Goal: Ask a question

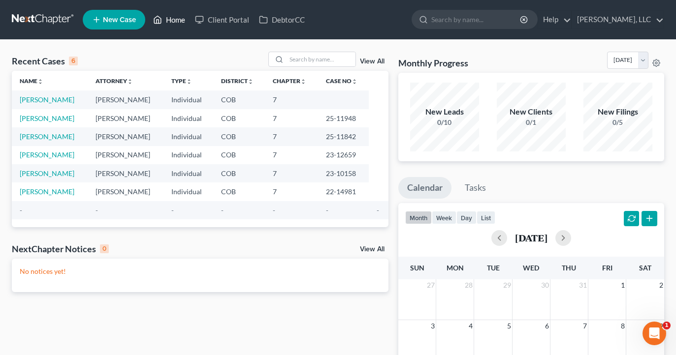
click at [169, 18] on link "Home" at bounding box center [169, 20] width 42 height 18
click at [462, 17] on input "search" at bounding box center [476, 19] width 90 height 18
type input "n"
type input "mfa"
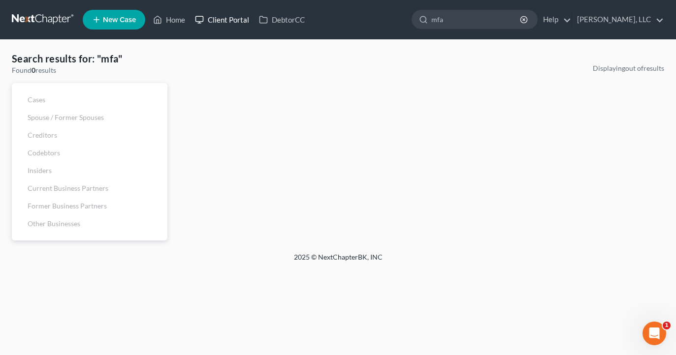
click at [227, 16] on link "Client Portal" at bounding box center [222, 20] width 64 height 18
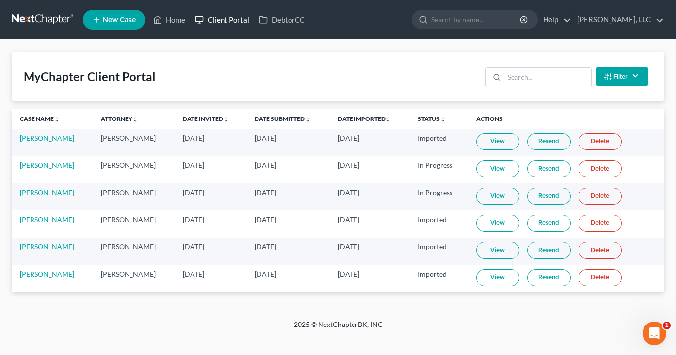
click at [212, 20] on link "Client Portal" at bounding box center [222, 20] width 64 height 18
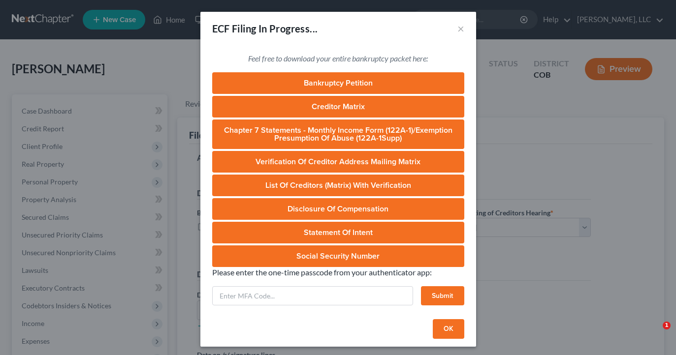
select select "0"
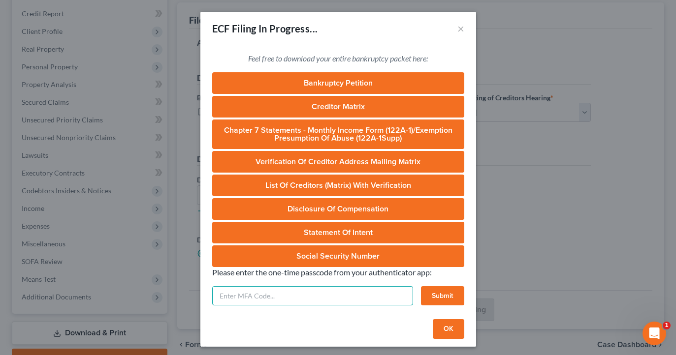
click at [345, 290] on input "text" at bounding box center [312, 296] width 201 height 20
type input "Authorities"
click at [428, 296] on button "Submit" at bounding box center [442, 296] width 43 height 20
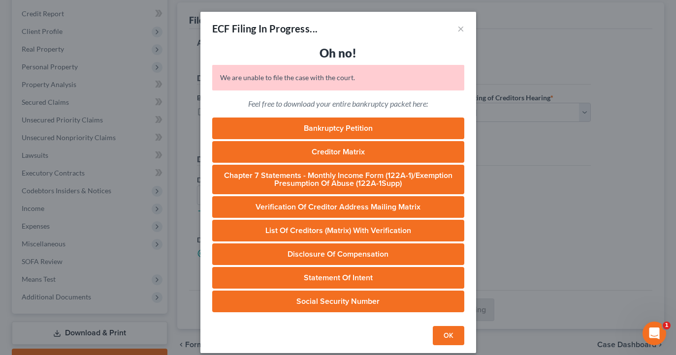
click at [449, 345] on button "OK" at bounding box center [449, 336] width 32 height 20
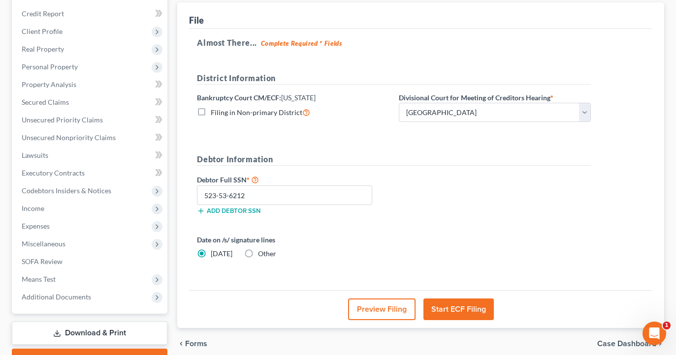
click at [652, 332] on icon "Open Intercom Messenger" at bounding box center [654, 334] width 16 height 16
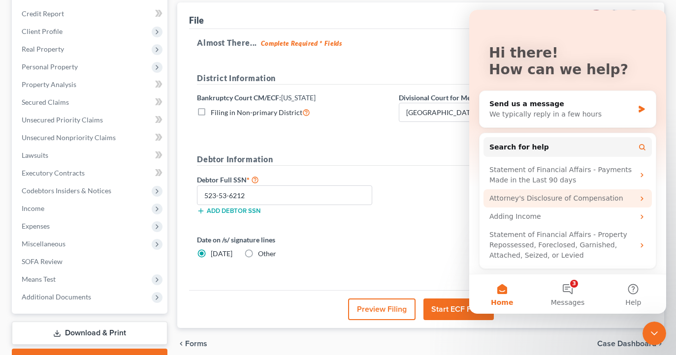
scroll to position [35, 0]
click at [602, 117] on div "We typically reply in a few hours" at bounding box center [561, 114] width 144 height 10
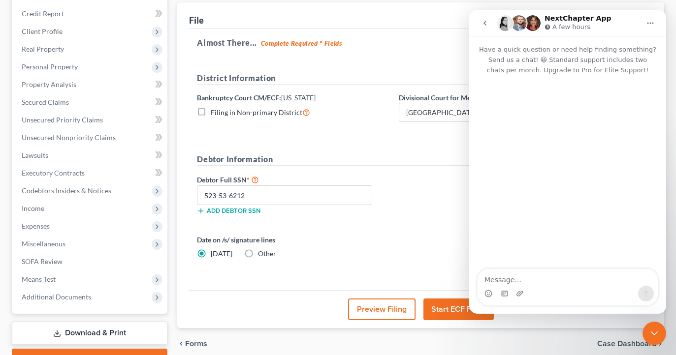
scroll to position [0, 0]
type textarea "o"
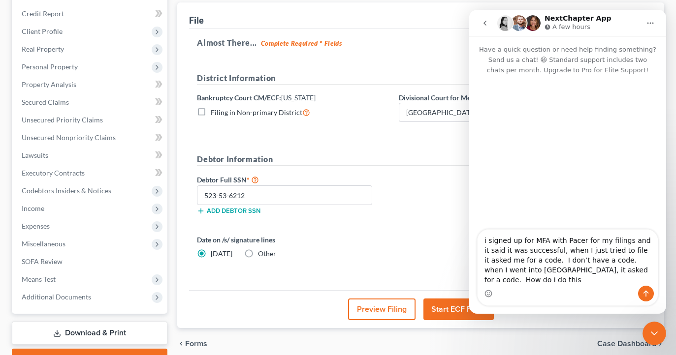
type textarea "i signed up for MFA with Pacer for my filings and it said it was successful, wh…"
